Goal: Check status: Check status

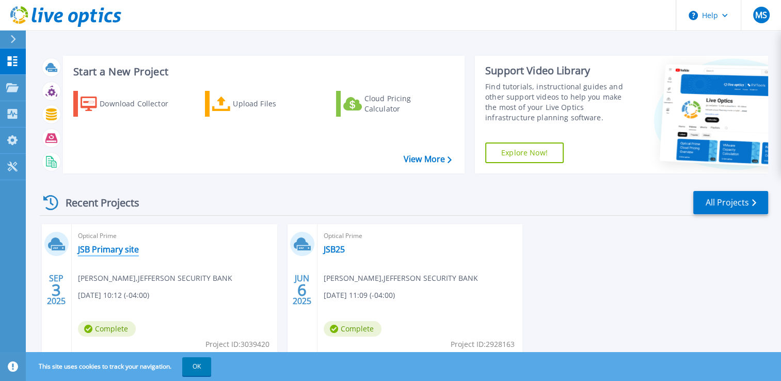
click at [106, 246] on link "JSB Primary site" at bounding box center [108, 249] width 61 height 10
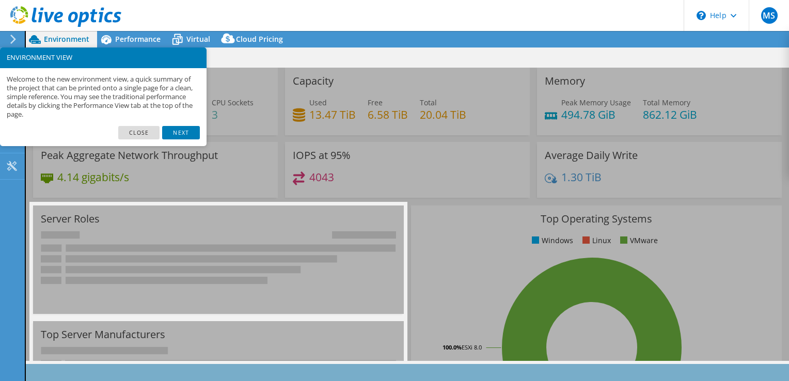
select select "USD"
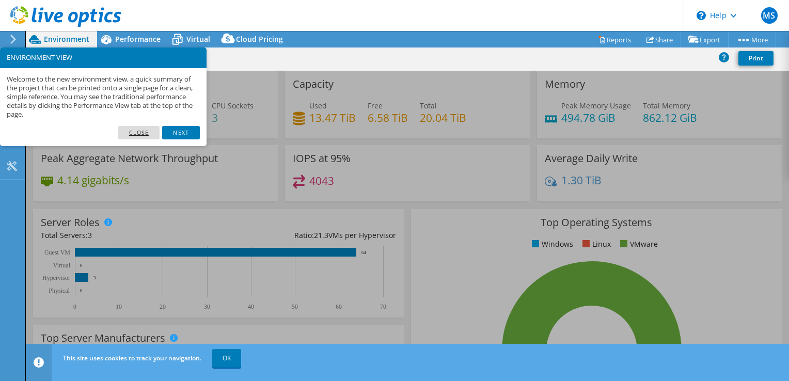
click at [139, 129] on link "Close" at bounding box center [139, 132] width 42 height 13
